Goal: Task Accomplishment & Management: Use online tool/utility

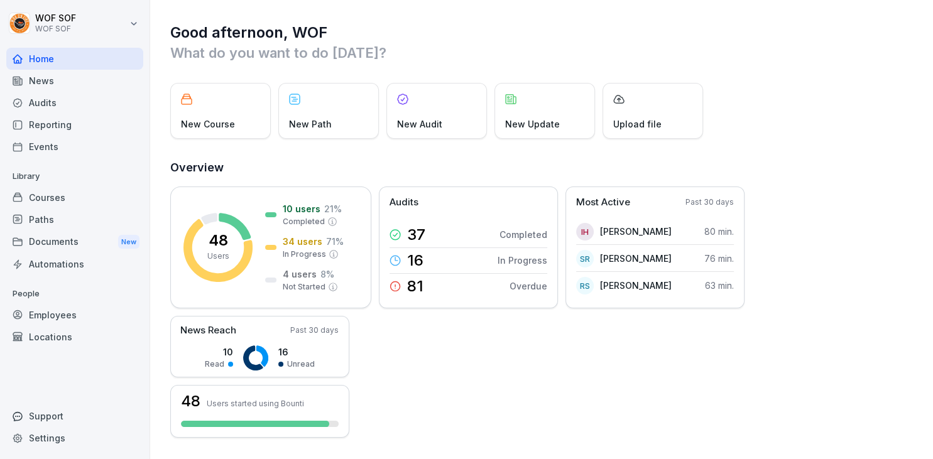
click at [81, 199] on div "Courses" at bounding box center [74, 198] width 137 height 22
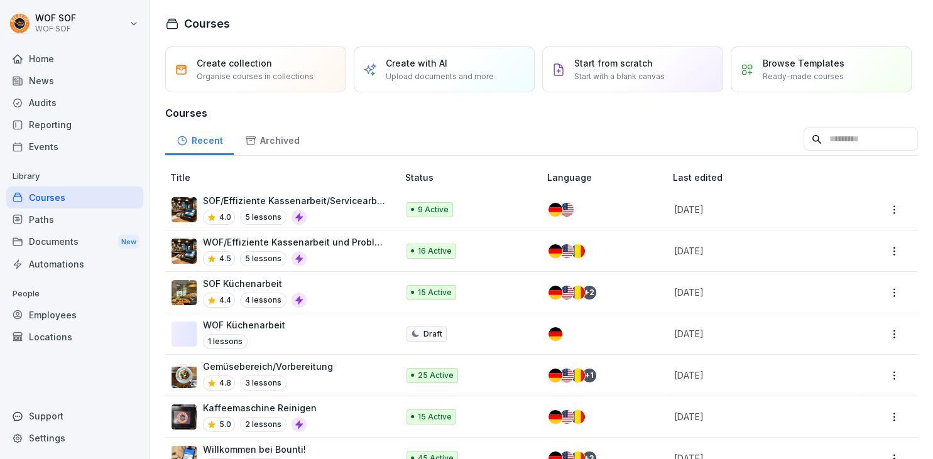
scroll to position [317, 0]
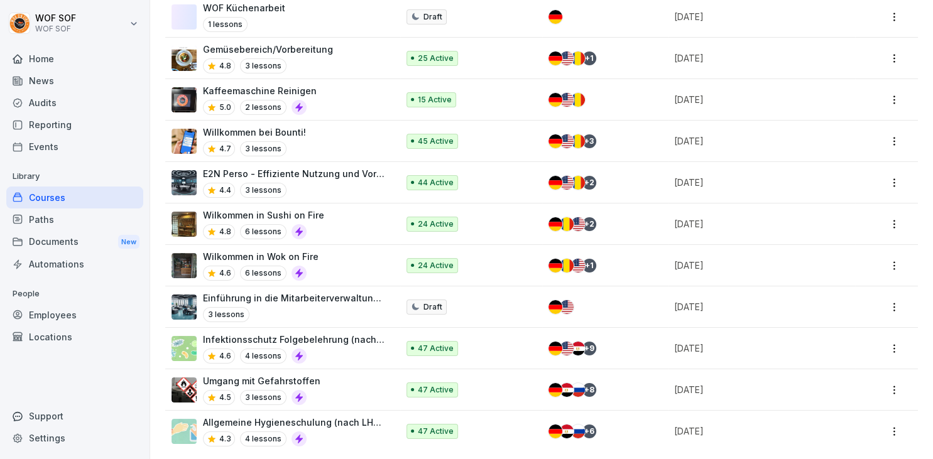
click at [305, 303] on div "Einführung in die Mitarbeiterverwaltung mit E2n 3 lessons" at bounding box center [294, 306] width 182 height 31
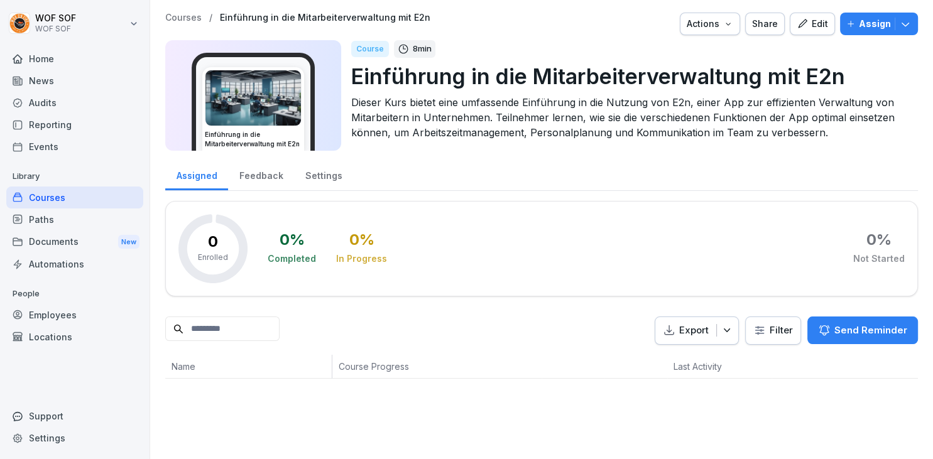
click at [192, 16] on p "Courses" at bounding box center [183, 18] width 36 height 11
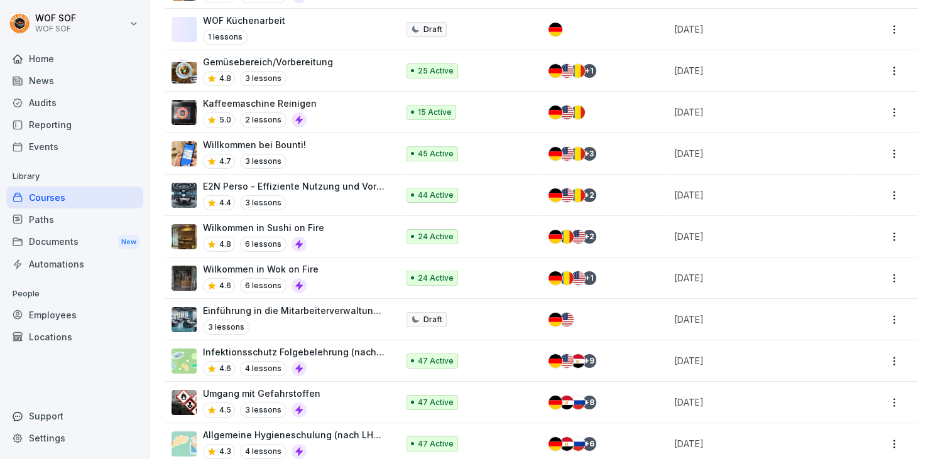
scroll to position [317, 0]
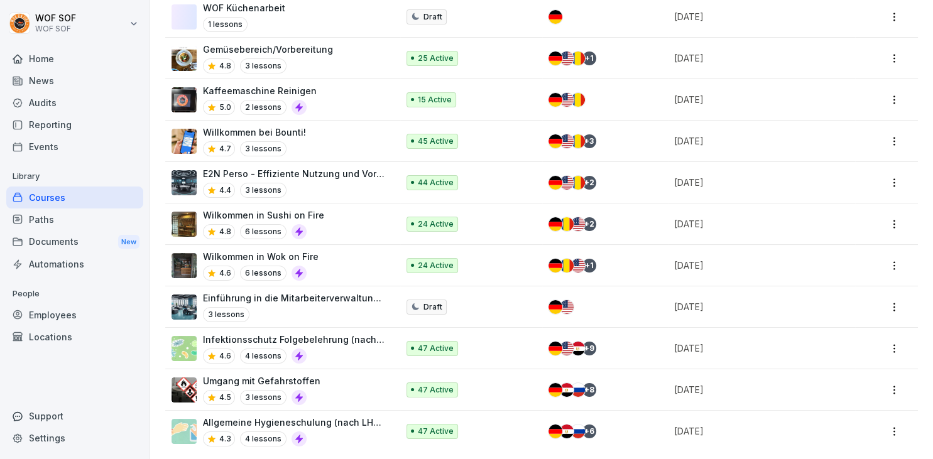
click at [313, 178] on p "E2N Perso - Effiziente Nutzung und Vorteile" at bounding box center [294, 173] width 182 height 13
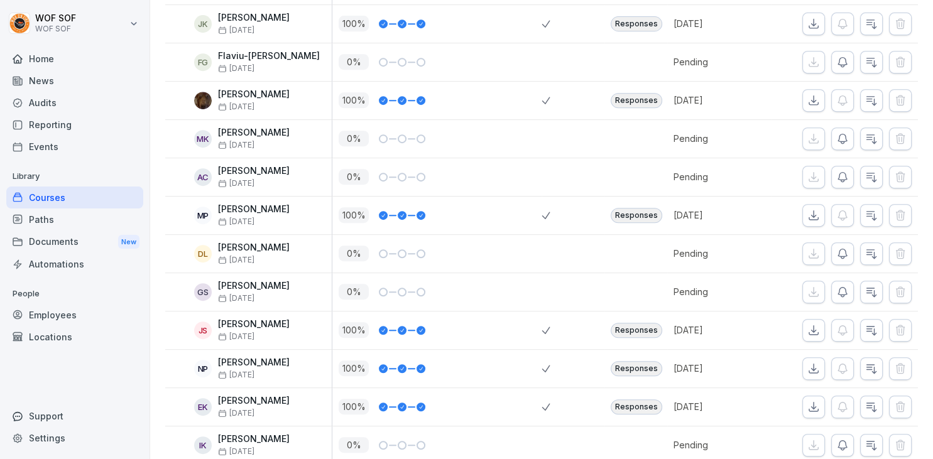
scroll to position [160, 0]
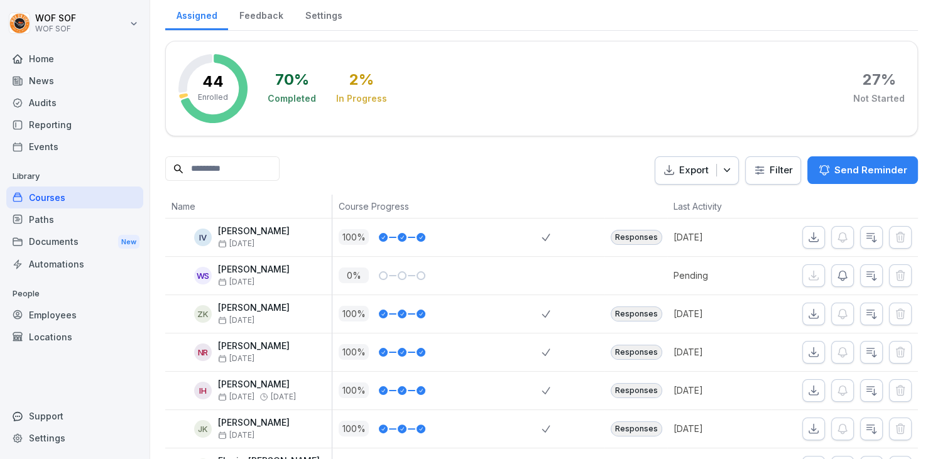
click at [829, 168] on icon "button" at bounding box center [824, 170] width 9 height 9
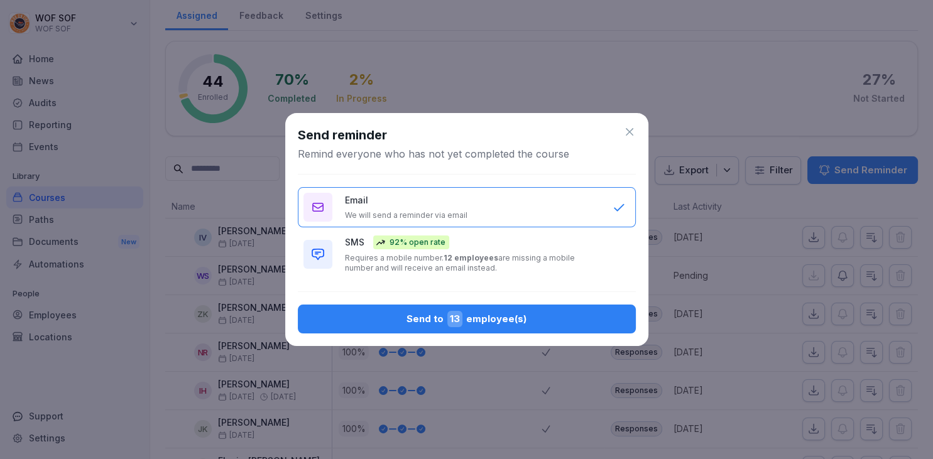
click at [550, 318] on div "Send to 13 employee(s)" at bounding box center [467, 319] width 318 height 16
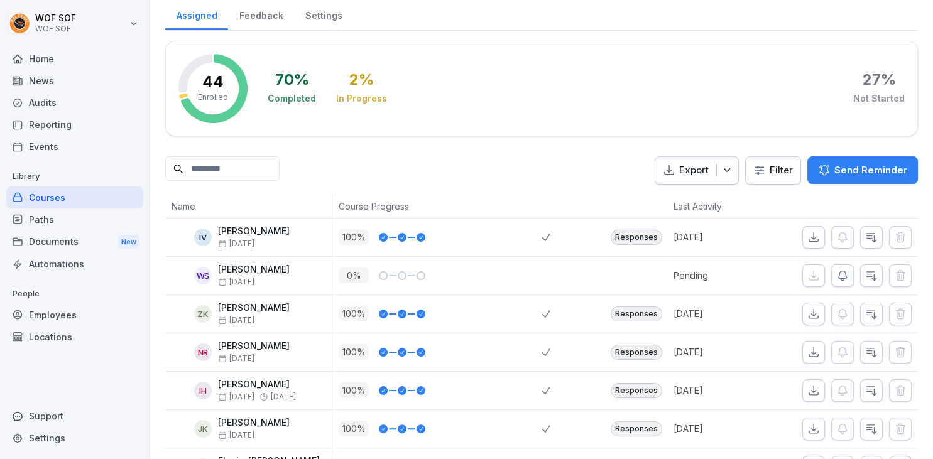
scroll to position [0, 0]
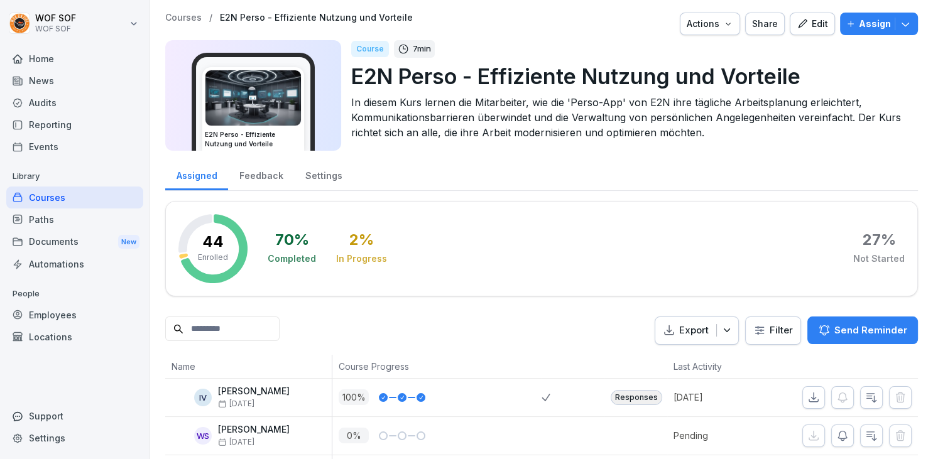
click at [804, 16] on button "Edit" at bounding box center [812, 24] width 45 height 23
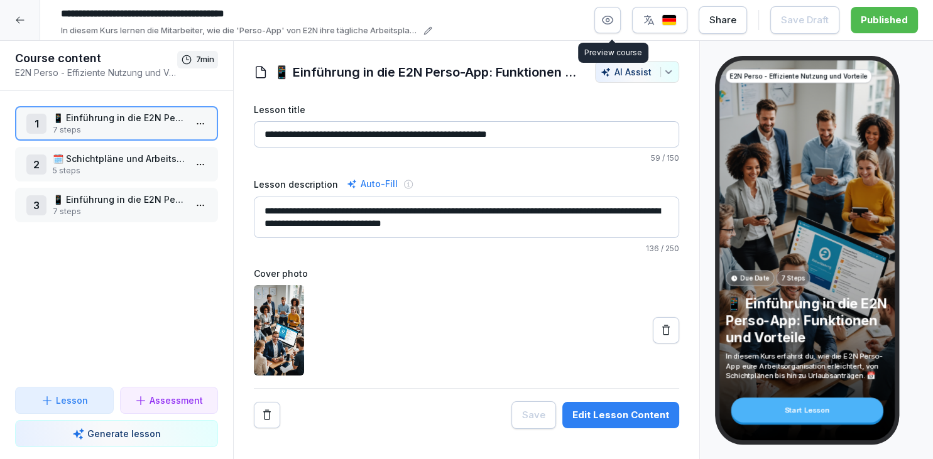
click at [611, 24] on icon "button" at bounding box center [607, 20] width 11 height 8
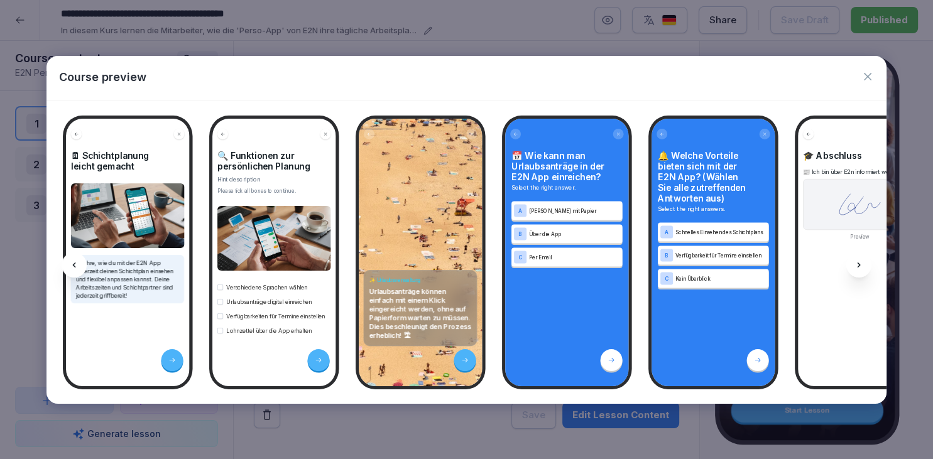
scroll to position [0, 2574]
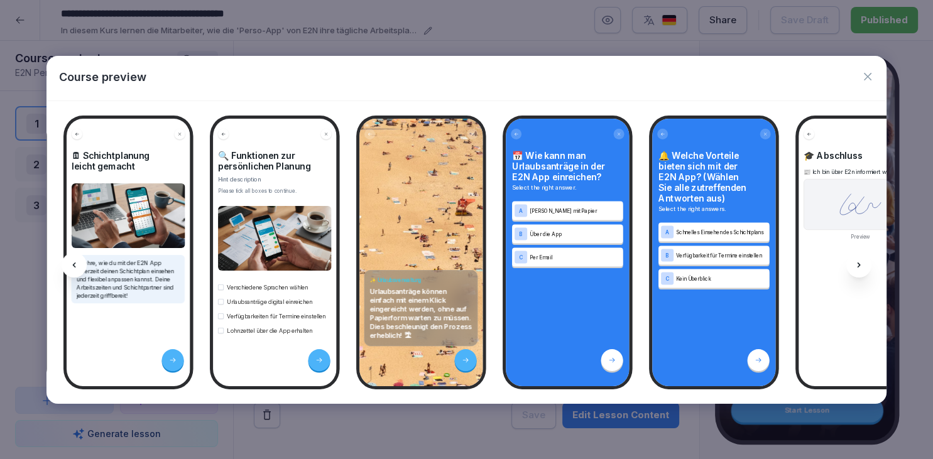
click at [869, 80] on icon "button" at bounding box center [867, 76] width 13 height 13
